Goal: Transaction & Acquisition: Purchase product/service

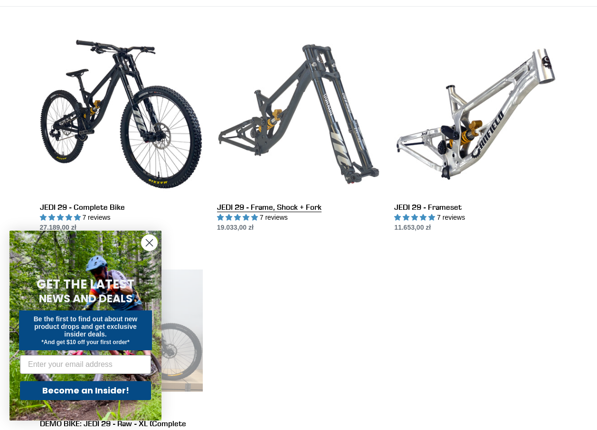
scroll to position [285, 0]
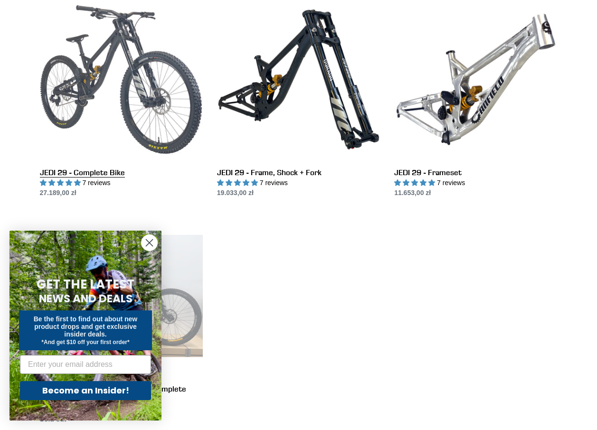
click at [138, 104] on link "JEDI 29 - Complete Bike" at bounding box center [121, 98] width 163 height 200
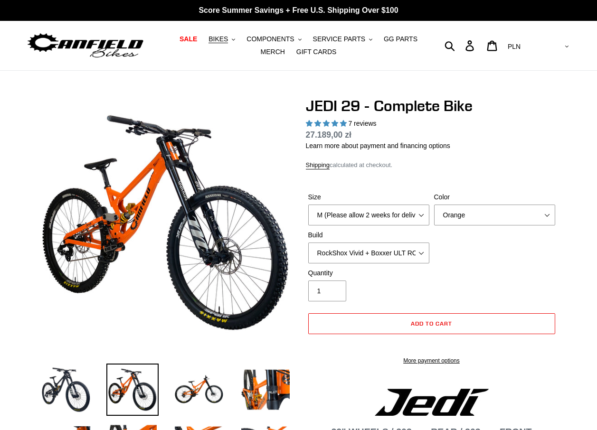
select select "highest-rating"
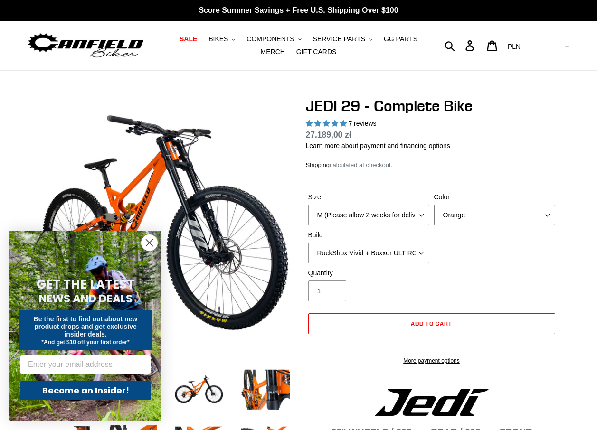
click at [550, 216] on select "Orange Stealth Black Raw" at bounding box center [494, 215] width 121 height 21
click at [434, 205] on select "Orange Stealth Black Raw" at bounding box center [494, 215] width 121 height 21
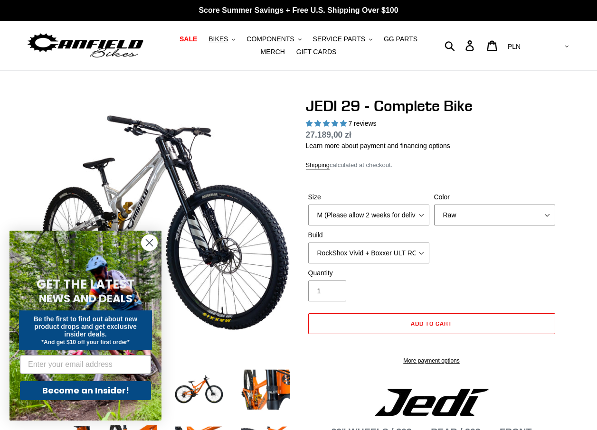
click at [538, 209] on select "Orange Stealth Black Raw" at bounding box center [494, 215] width 121 height 21
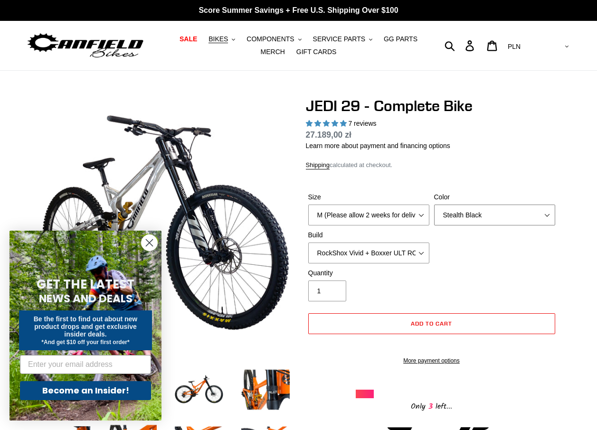
click at [434, 205] on select "Orange Stealth Black Raw" at bounding box center [494, 215] width 121 height 21
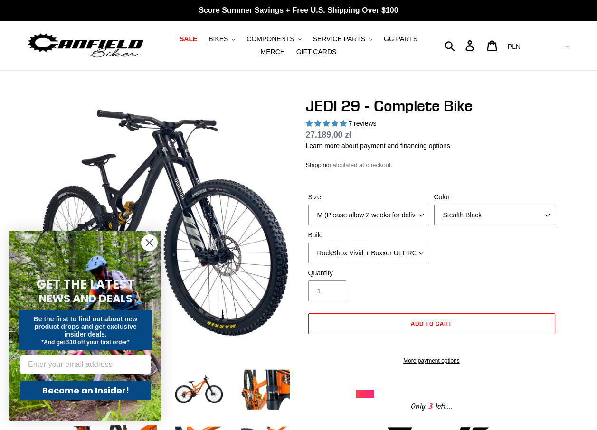
click at [544, 213] on select "Orange Stealth Black Raw" at bounding box center [494, 215] width 121 height 21
select select "Orange"
click at [434, 205] on select "Orange Stealth Black Raw" at bounding box center [494, 215] width 121 height 21
click at [545, 215] on select "Orange Stealth Black Raw" at bounding box center [494, 215] width 121 height 21
click at [434, 205] on select "Orange Stealth Black Raw" at bounding box center [494, 215] width 121 height 21
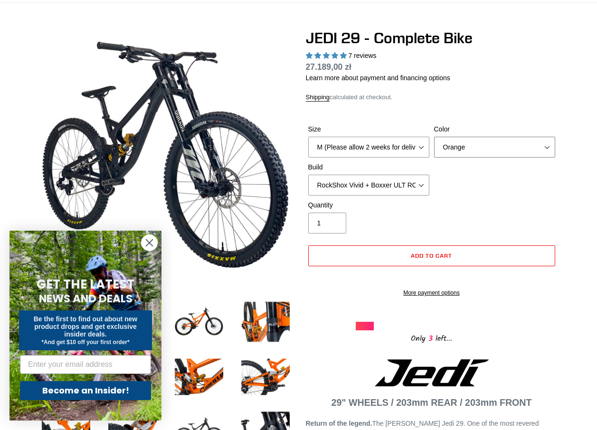
scroll to position [95, 0]
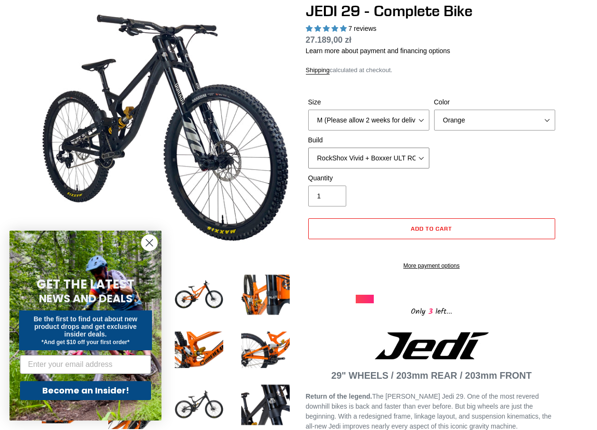
click at [419, 159] on select "RockShox Vivid + Boxxer ULT RC2 C3 200 + SRAM XO RockShox Vivid + Boxxer ULT RC…" at bounding box center [368, 158] width 121 height 21
click at [308, 148] on select "RockShox Vivid + Boxxer ULT RC2 C3 200 + SRAM XO RockShox Vivid + Boxxer ULT RC…" at bounding box center [368, 158] width 121 height 21
click at [421, 156] on select "RockShox Vivid + Boxxer ULT RC2 C3 200 + SRAM XO RockShox Vivid + Boxxer ULT RC…" at bounding box center [368, 158] width 121 height 21
click at [308, 148] on select "RockShox Vivid + Boxxer ULT RC2 C3 200 + SRAM XO RockShox Vivid + Boxxer ULT RC…" at bounding box center [368, 158] width 121 height 21
drag, startPoint x: 423, startPoint y: 157, endPoint x: 416, endPoint y: 162, distance: 8.5
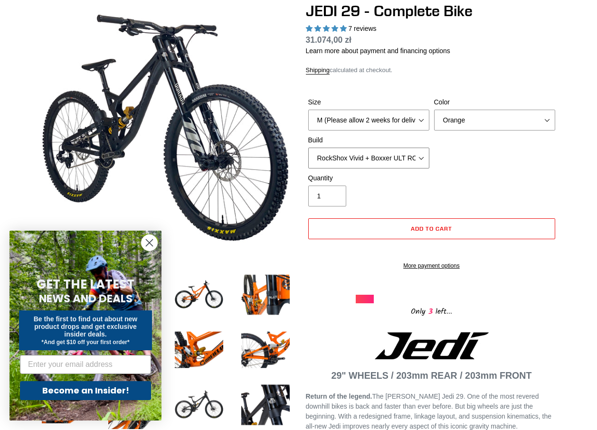
click at [423, 157] on select "RockShox Vivid + Boxxer ULT RC2 C3 200 + SRAM XO RockShox Vivid + Boxxer ULT RC…" at bounding box center [368, 158] width 121 height 21
click at [308, 148] on select "RockShox Vivid + Boxxer ULT RC2 C3 200 + SRAM XO RockShox Vivid + Boxxer ULT RC…" at bounding box center [368, 158] width 121 height 21
click at [424, 158] on select "RockShox Vivid + Boxxer ULT RC2 C3 200 + SRAM XO RockShox Vivid + Boxxer ULT RC…" at bounding box center [368, 158] width 121 height 21
click at [308, 148] on select "RockShox Vivid + Boxxer ULT RC2 C3 200 + SRAM XO RockShox Vivid + Boxxer ULT RC…" at bounding box center [368, 158] width 121 height 21
drag, startPoint x: 418, startPoint y: 156, endPoint x: 414, endPoint y: 163, distance: 7.9
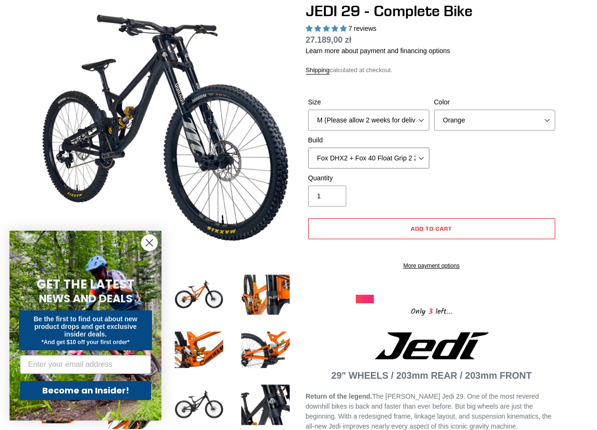
click at [418, 156] on select "RockShox Vivid + Boxxer ULT RC2 C3 200 + SRAM XO RockShox Vivid + Boxxer ULT RC…" at bounding box center [368, 158] width 121 height 21
click at [308, 148] on select "RockShox Vivid + Boxxer ULT RC2 C3 200 + SRAM XO RockShox Vivid + Boxxer ULT RC…" at bounding box center [368, 158] width 121 height 21
click at [421, 158] on select "RockShox Vivid + Boxxer ULT RC2 C3 200 + SRAM XO RockShox Vivid + Boxxer ULT RC…" at bounding box center [368, 158] width 121 height 21
click at [308, 148] on select "RockShox Vivid + Boxxer ULT RC2 C3 200 + SRAM XO RockShox Vivid + Boxxer ULT RC…" at bounding box center [368, 158] width 121 height 21
drag, startPoint x: 420, startPoint y: 157, endPoint x: 414, endPoint y: 161, distance: 7.1
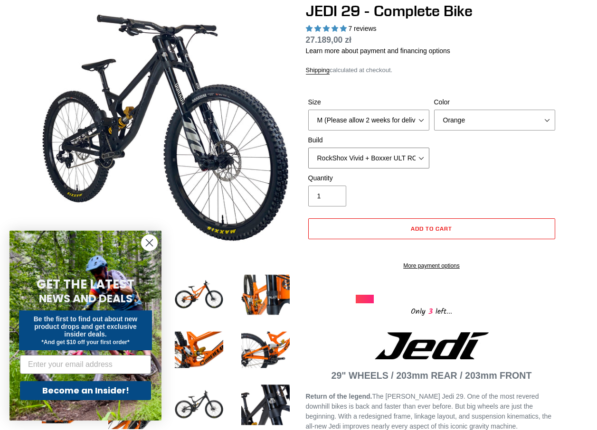
click at [420, 157] on select "RockShox Vivid + Boxxer ULT RC2 C3 200 + SRAM XO RockShox Vivid + Boxxer ULT RC…" at bounding box center [368, 158] width 121 height 21
click at [308, 148] on select "RockShox Vivid + Boxxer ULT RC2 C3 200 + SRAM XO RockShox Vivid + Boxxer ULT RC…" at bounding box center [368, 158] width 121 height 21
drag, startPoint x: 419, startPoint y: 158, endPoint x: 411, endPoint y: 167, distance: 12.1
click at [419, 158] on select "RockShox Vivid + Boxxer ULT RC2 C3 200 + SRAM XO RockShox Vivid + Boxxer ULT RC…" at bounding box center [368, 158] width 121 height 21
click at [308, 148] on select "RockShox Vivid + Boxxer ULT RC2 C3 200 + SRAM XO RockShox Vivid + Boxxer ULT RC…" at bounding box center [368, 158] width 121 height 21
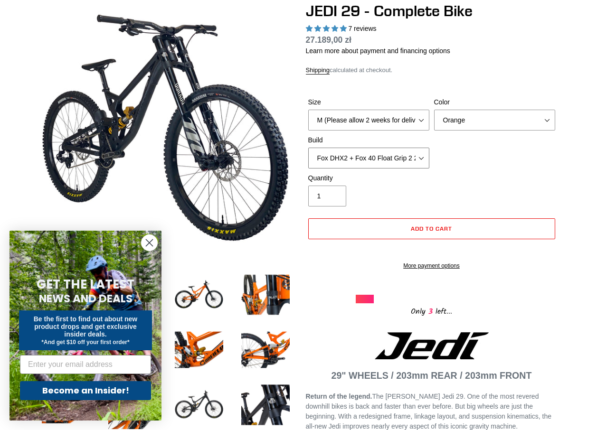
click at [418, 160] on select "RockShox Vivid + Boxxer ULT RC2 C3 200 + SRAM XO RockShox Vivid + Boxxer ULT RC…" at bounding box center [368, 158] width 121 height 21
select select "RockShox Vivid + Boxxer ULT RC2 C3 200 + Shimano"
click at [308, 148] on select "RockShox Vivid + Boxxer ULT RC2 C3 200 + SRAM XO RockShox Vivid + Boxxer ULT RC…" at bounding box center [368, 158] width 121 height 21
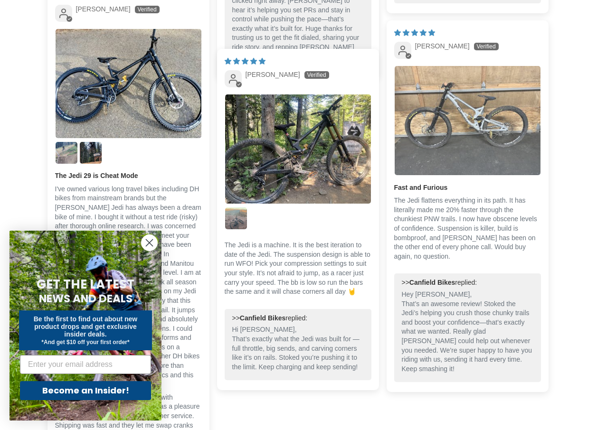
scroll to position [2943, 0]
